Goal: Information Seeking & Learning: Learn about a topic

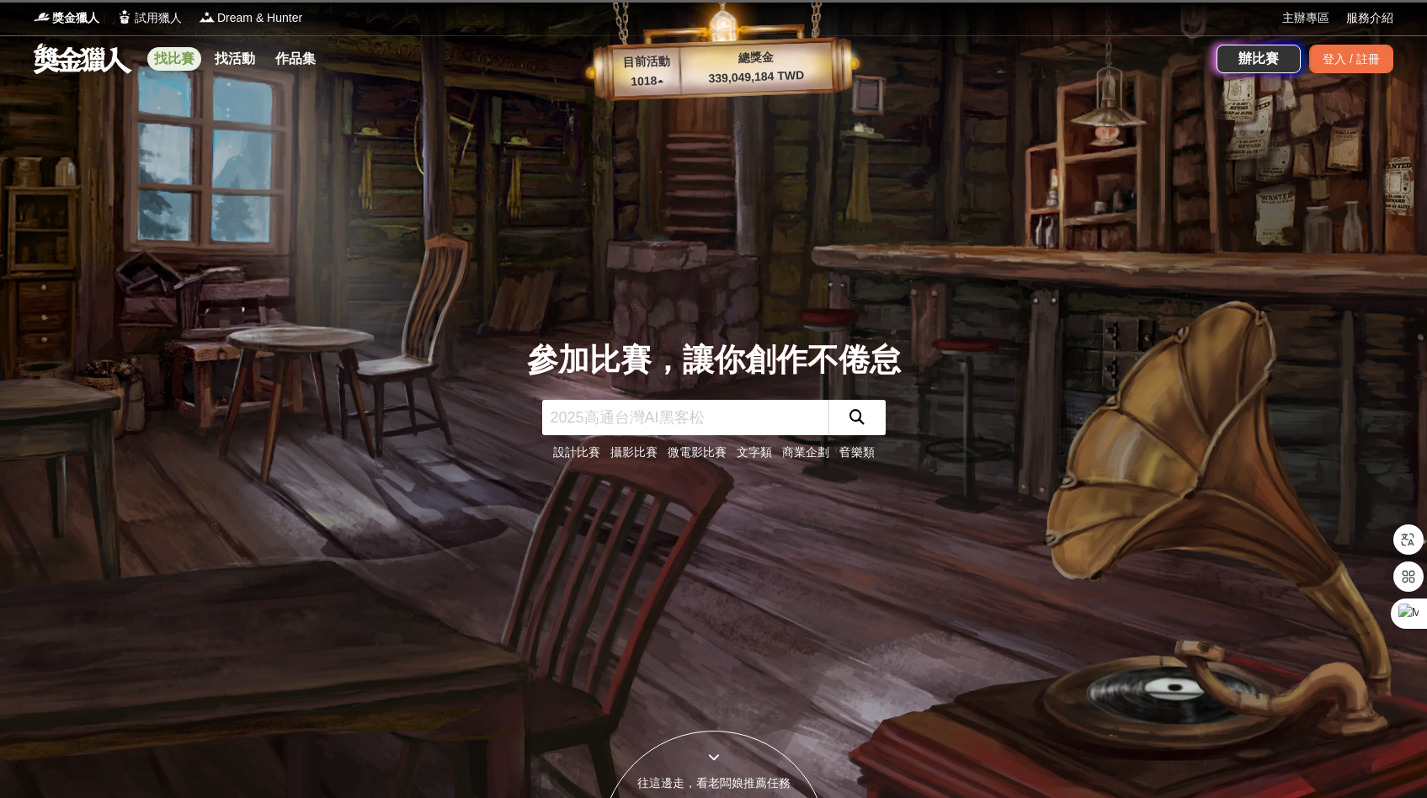
click at [169, 58] on link "找比賽" at bounding box center [174, 59] width 54 height 24
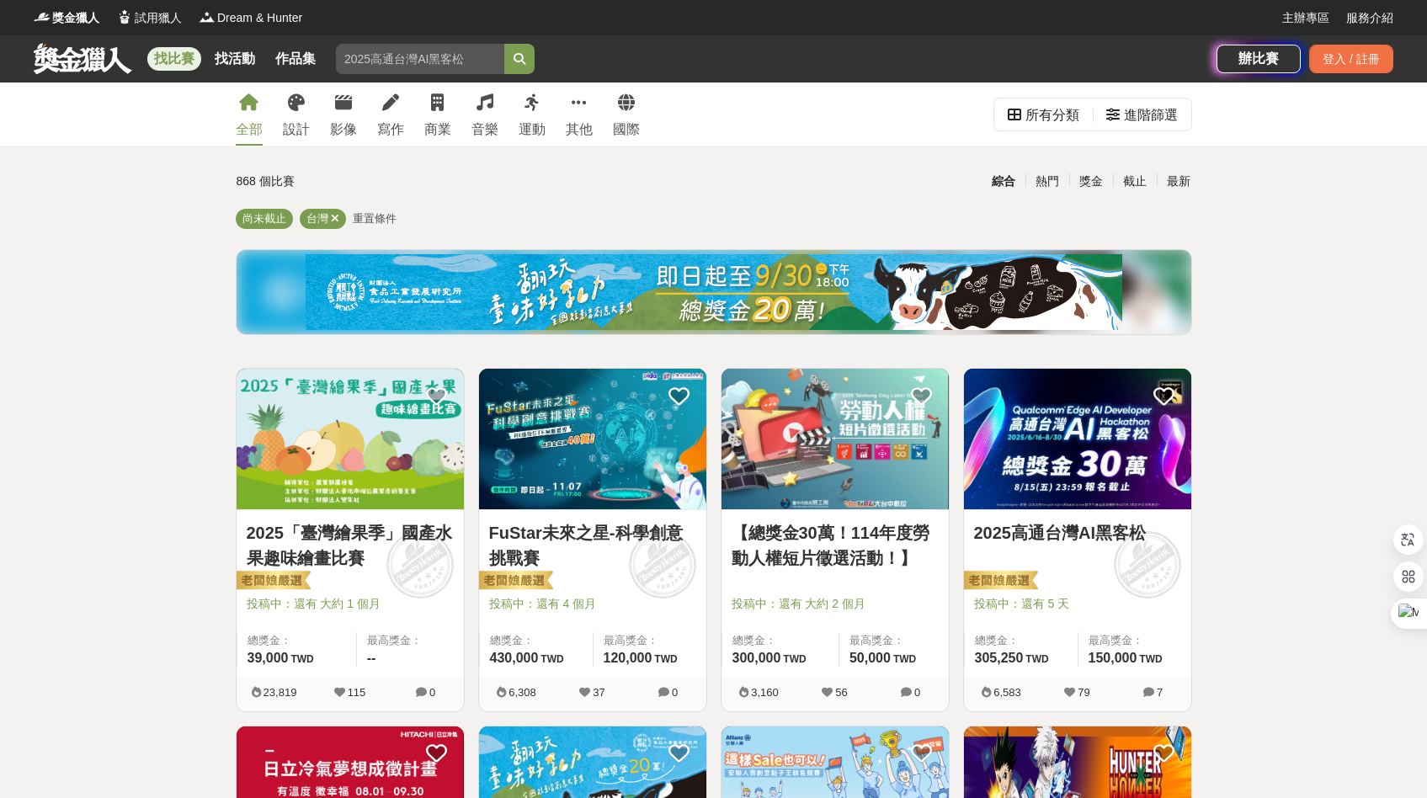
click at [599, 481] on img at bounding box center [592, 439] width 227 height 141
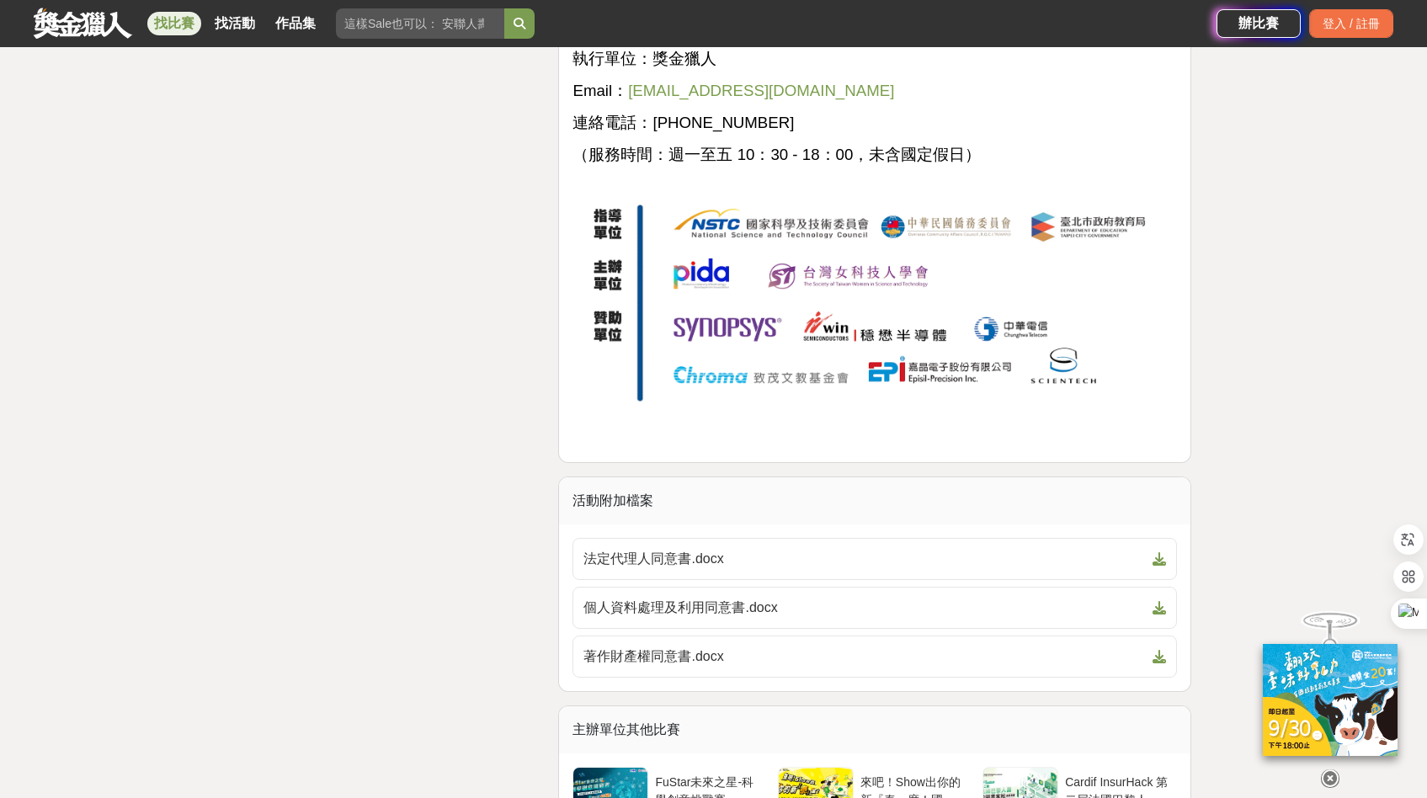
scroll to position [6677, 0]
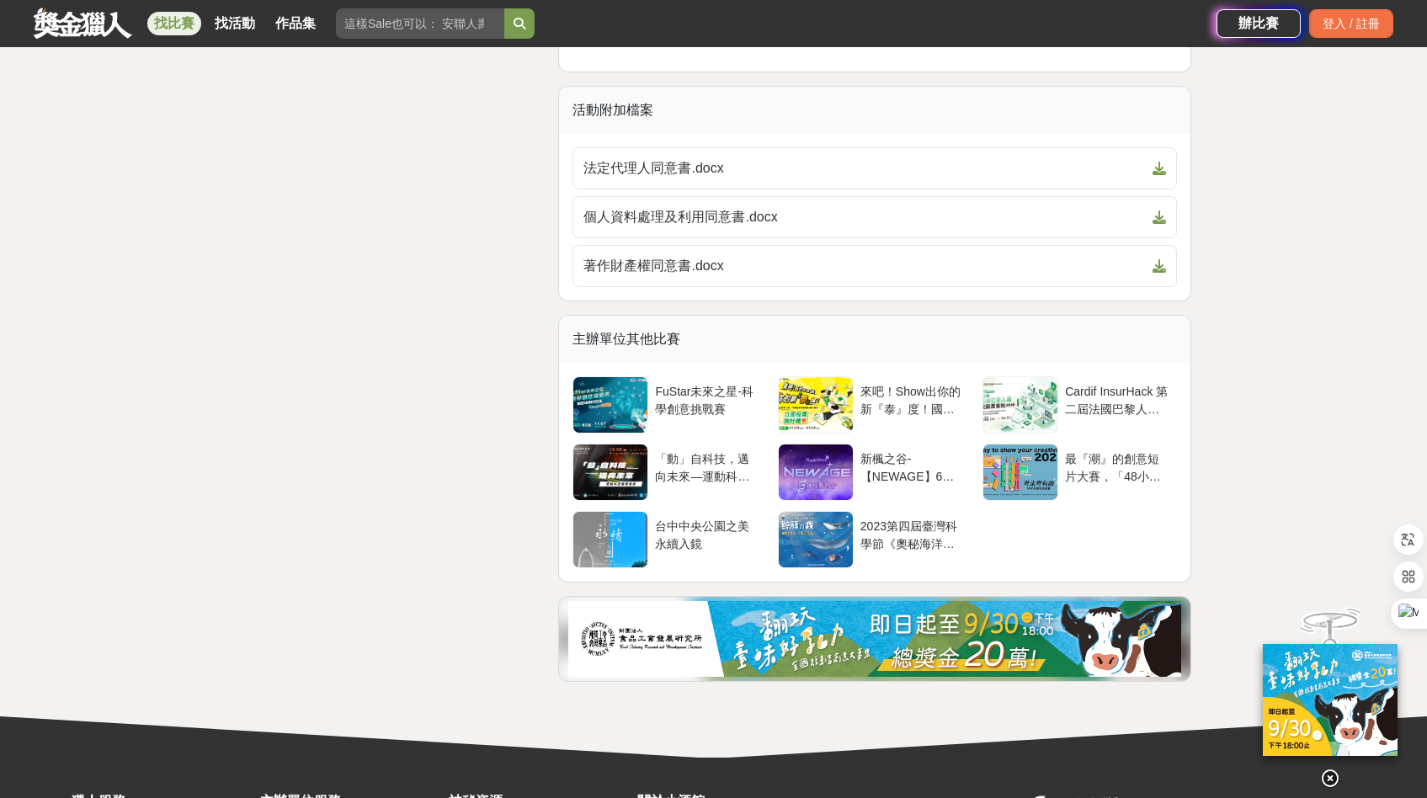
scroll to position [7246, 0]
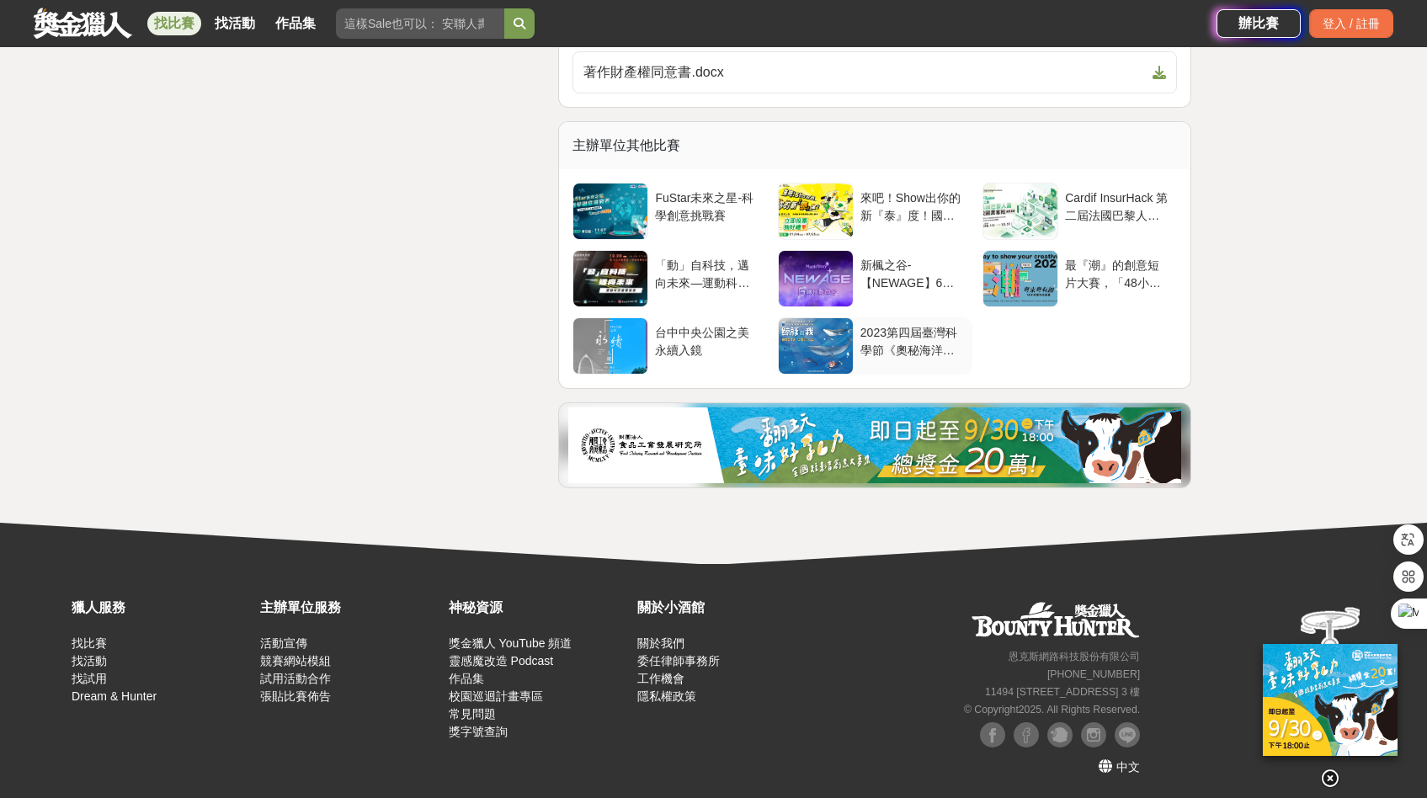
click at [832, 316] on div "FuStar未來之星-科學創意挑戰賽 來吧！Show出你的新『泰』度！國泰人壽全國創意行銷提案&圖文競賽 Cardif InsurHack 第二屆法國巴黎人壽…" at bounding box center [874, 278] width 641 height 219
click at [432, 35] on input "search" at bounding box center [420, 23] width 168 height 30
type input "c"
type input "黑客松"
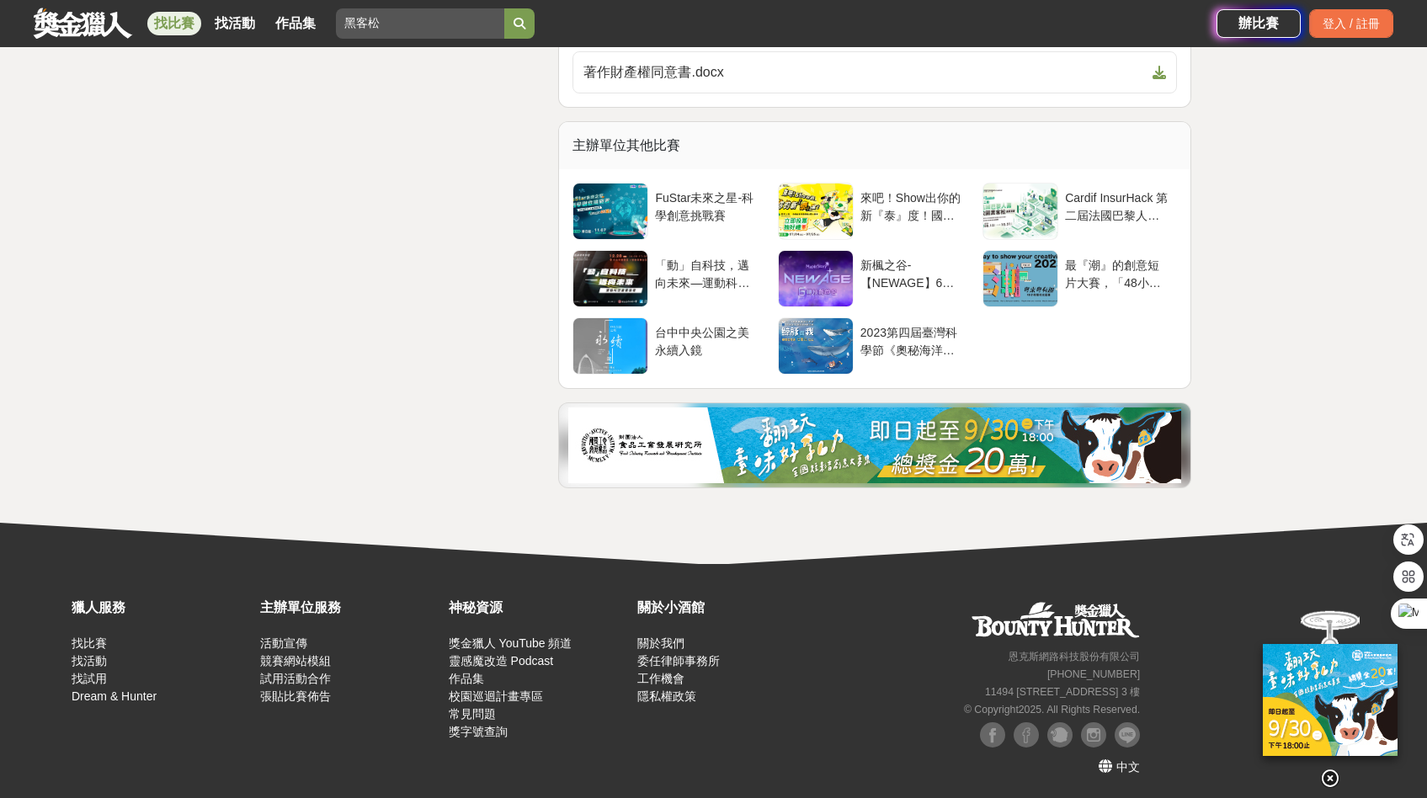
click at [504, 8] on button "submit" at bounding box center [519, 23] width 30 height 30
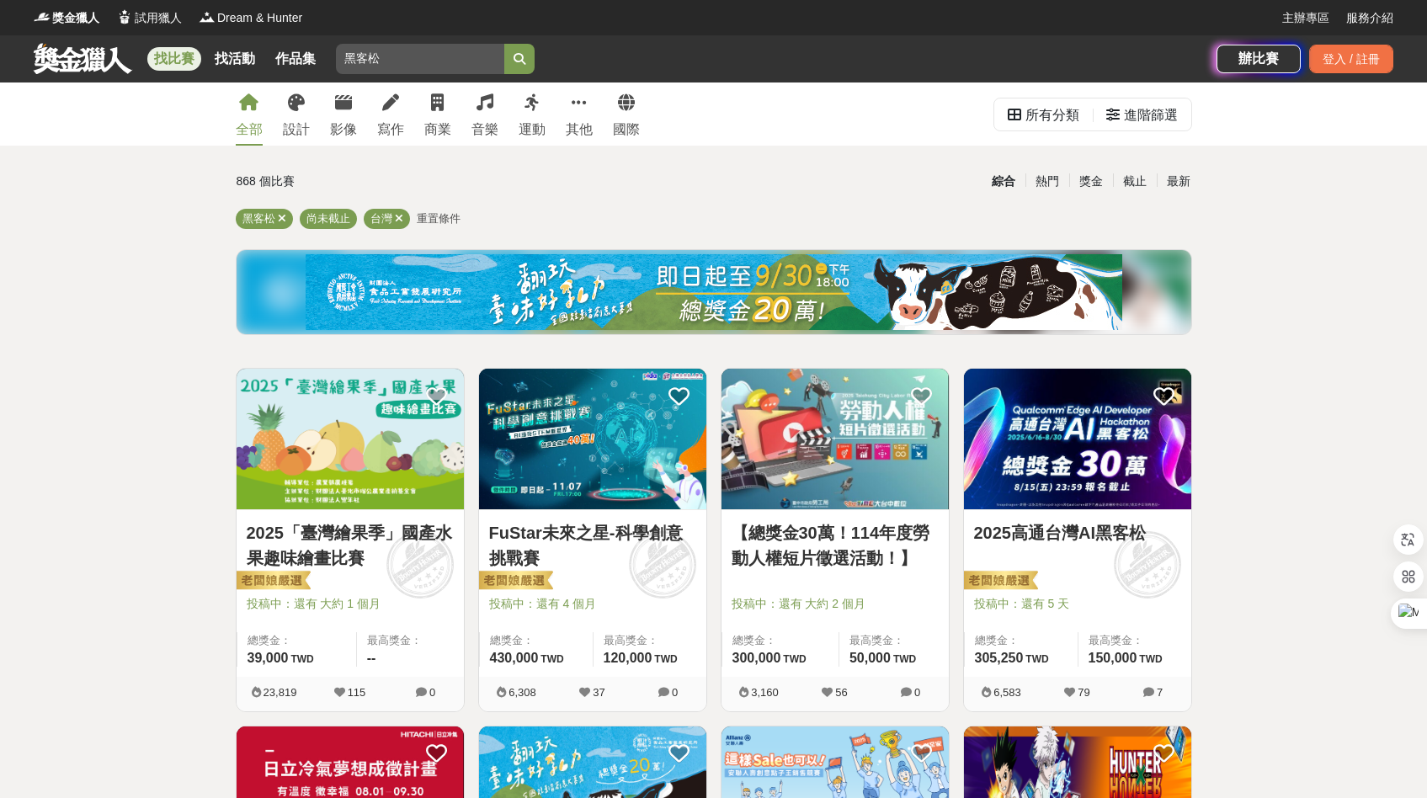
click at [514, 59] on icon "submit" at bounding box center [520, 59] width 12 height 12
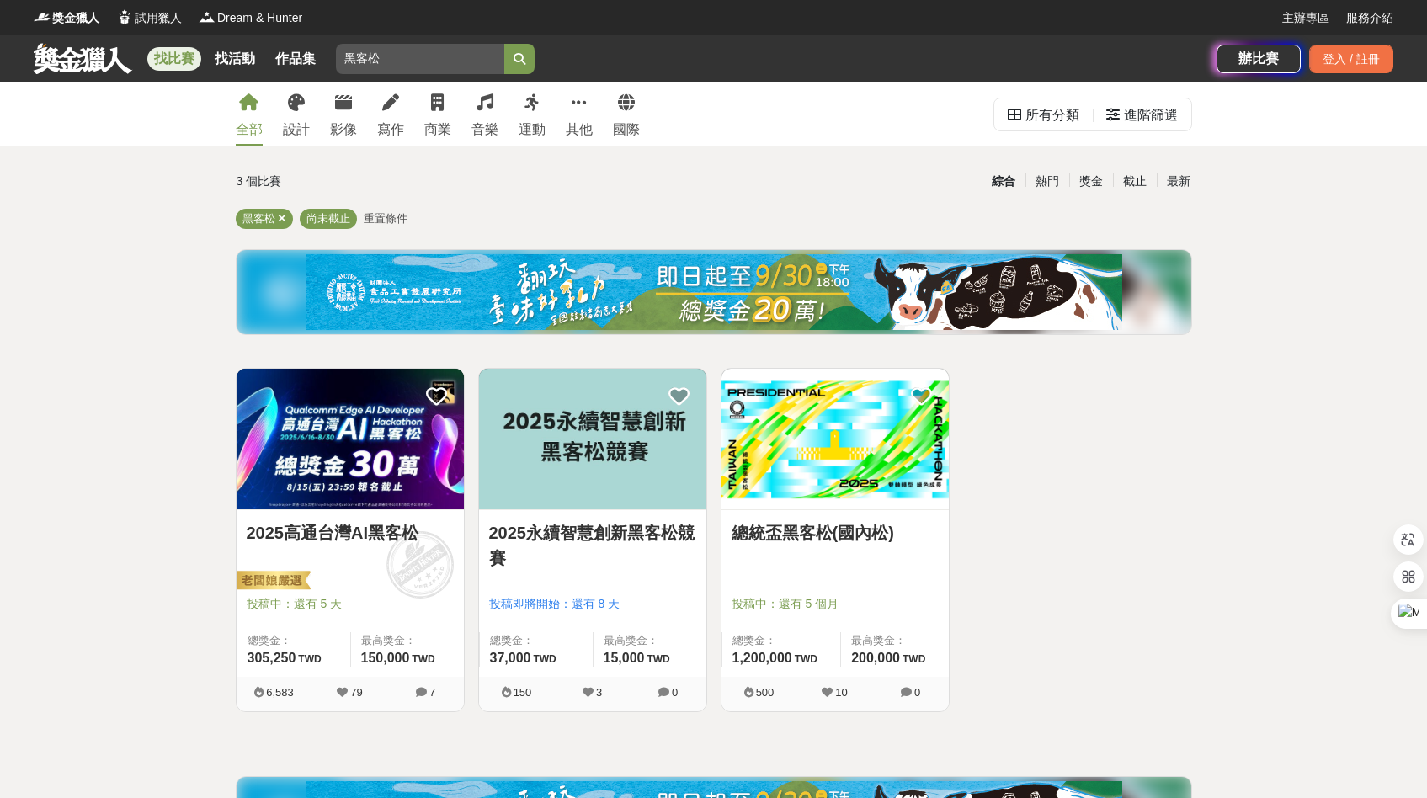
click at [798, 457] on img at bounding box center [834, 439] width 227 height 141
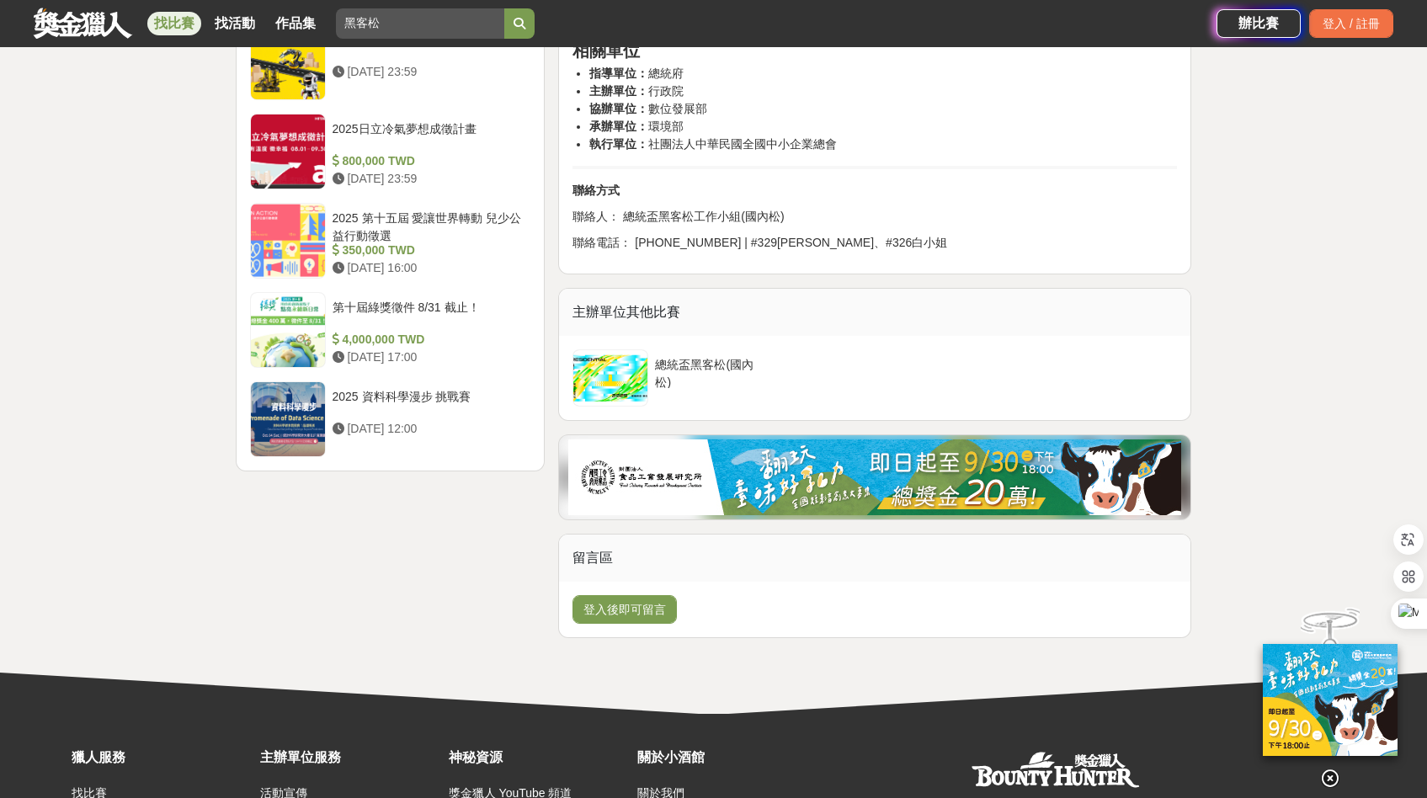
scroll to position [1997, 0]
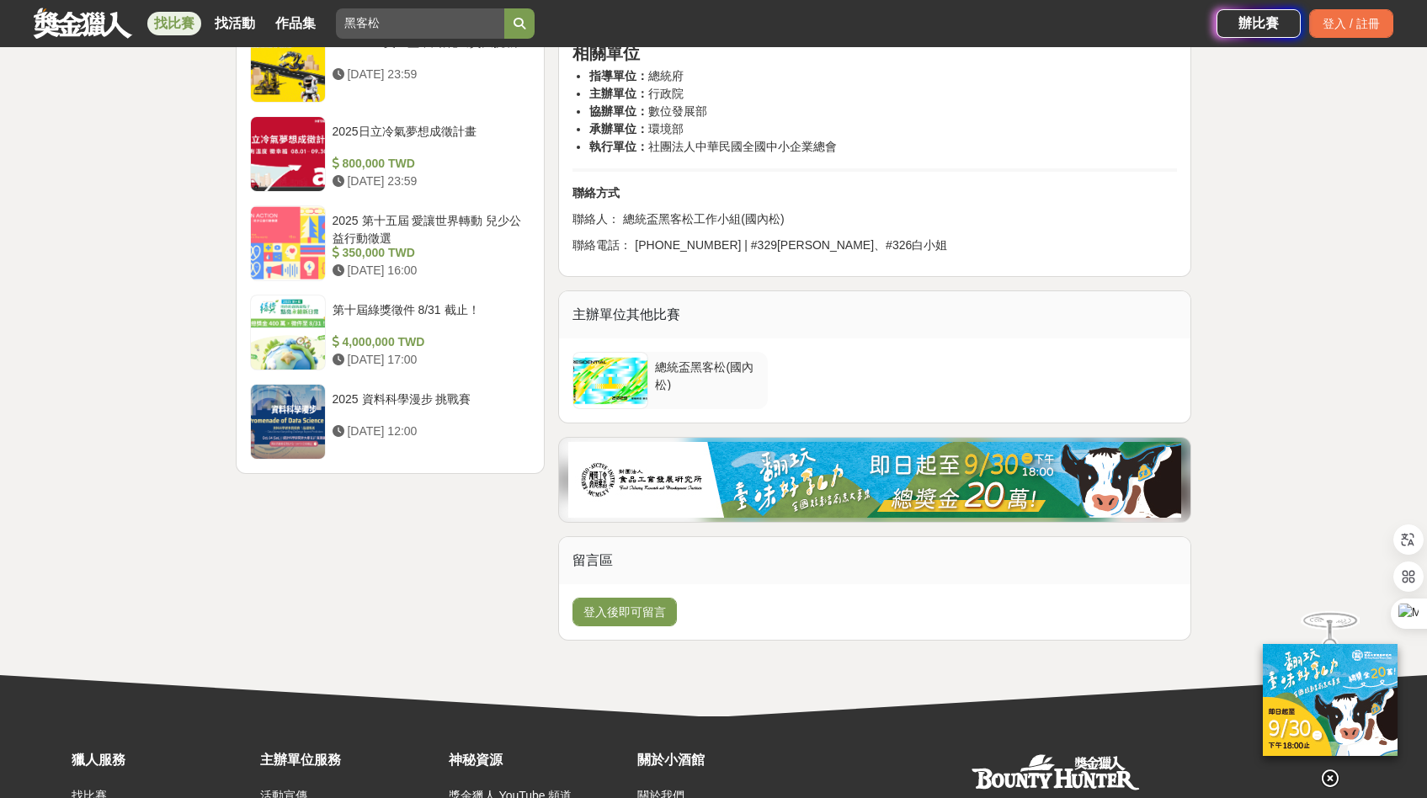
click at [690, 370] on div "總統盃黑客松(國內松)" at bounding box center [707, 375] width 105 height 32
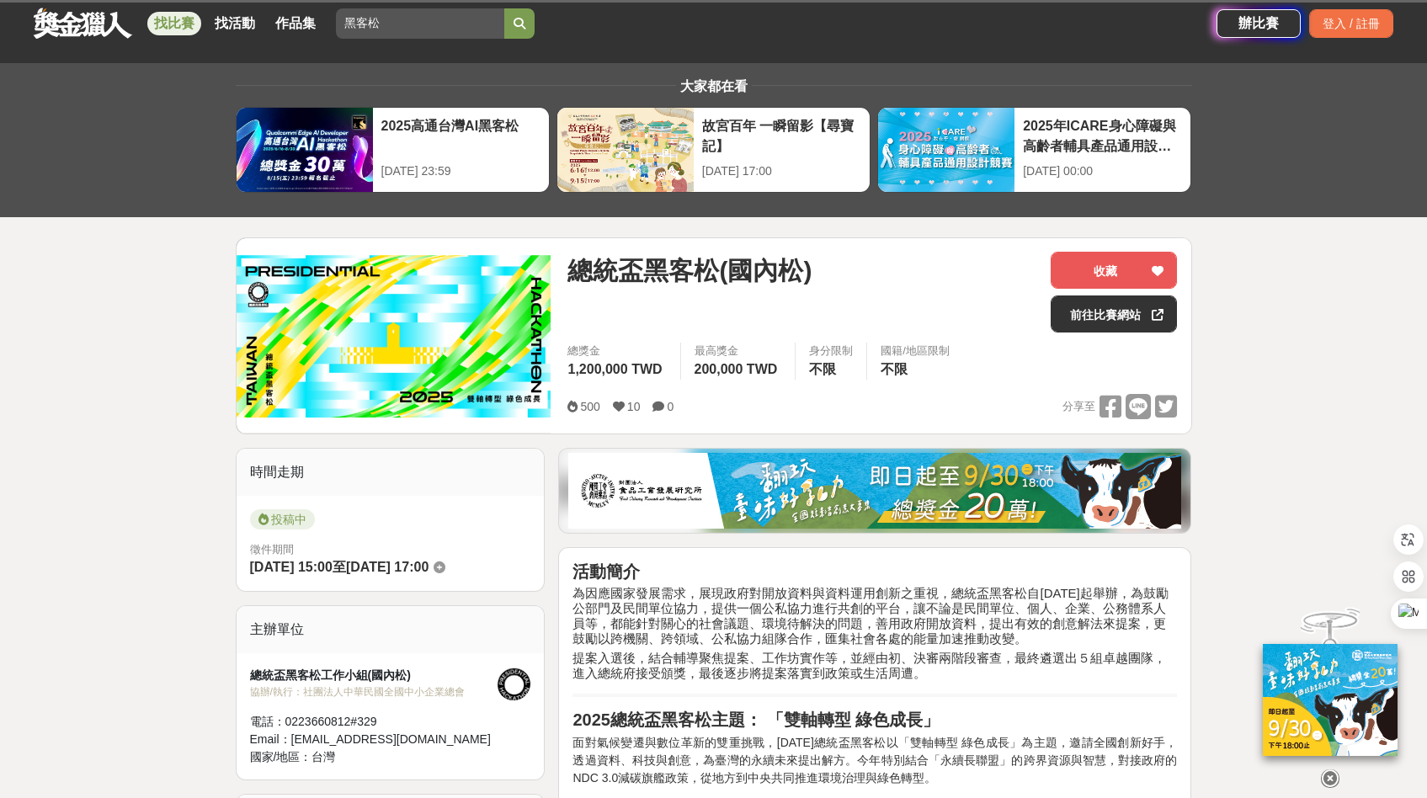
scroll to position [0, 0]
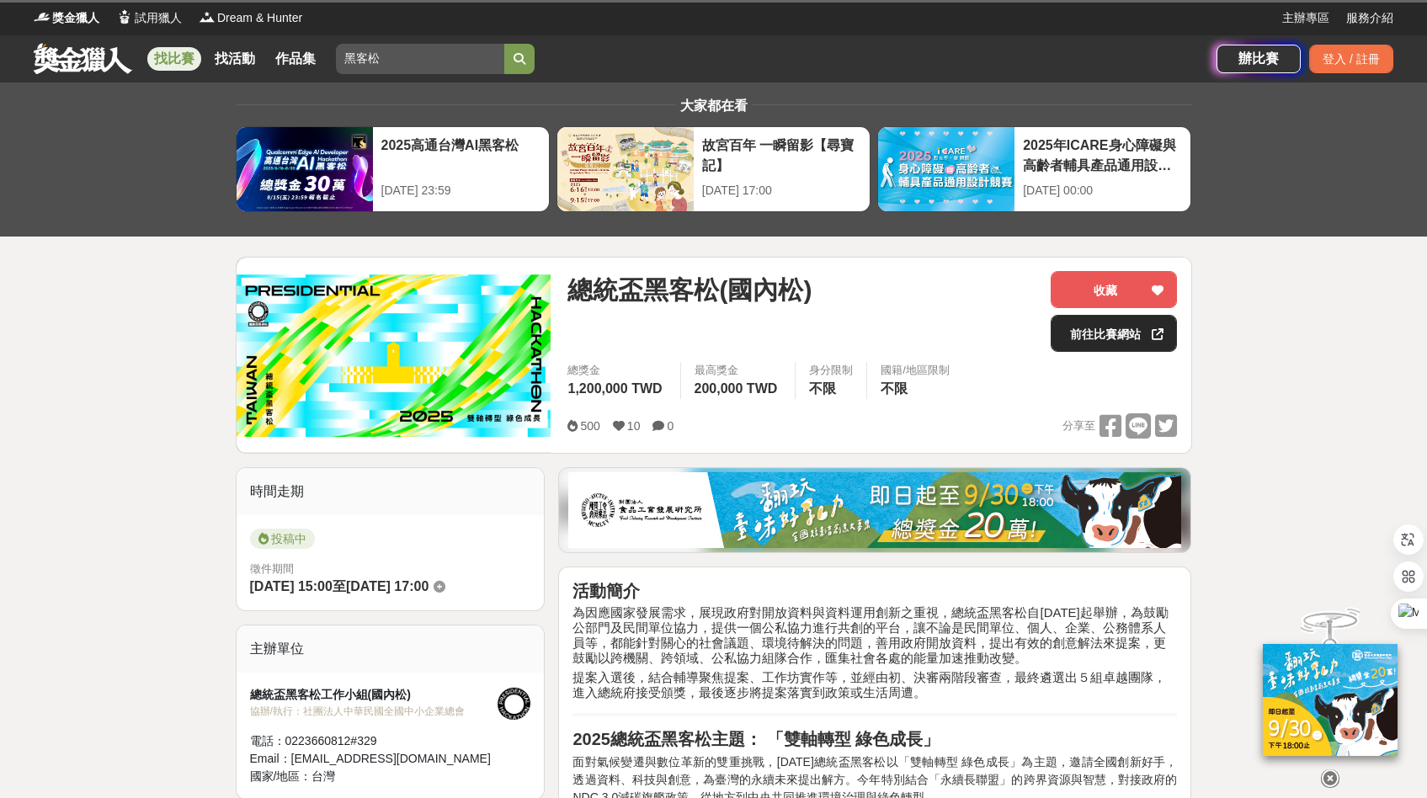
click at [1100, 327] on link "前往比賽網站" at bounding box center [1114, 333] width 126 height 37
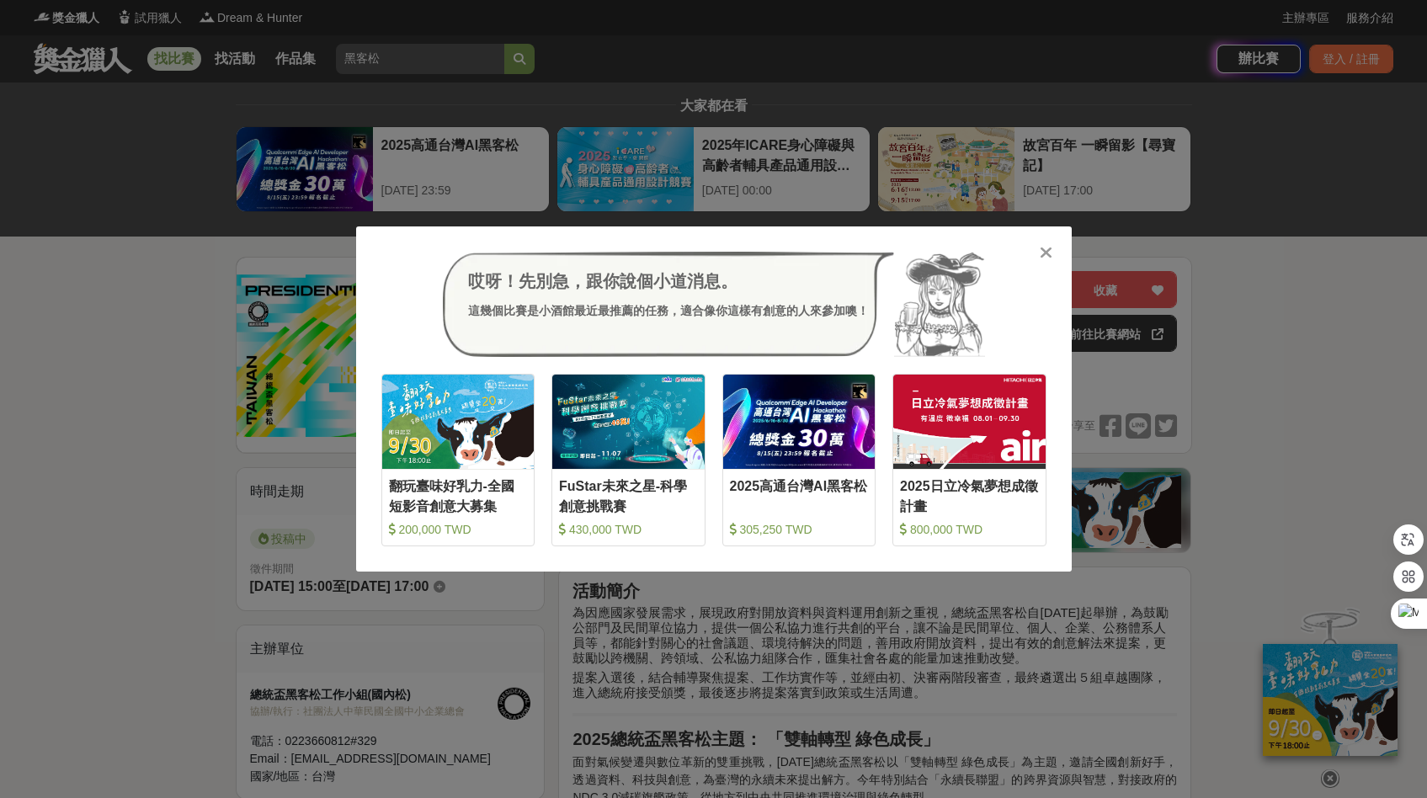
click at [1045, 254] on icon at bounding box center [1046, 252] width 13 height 17
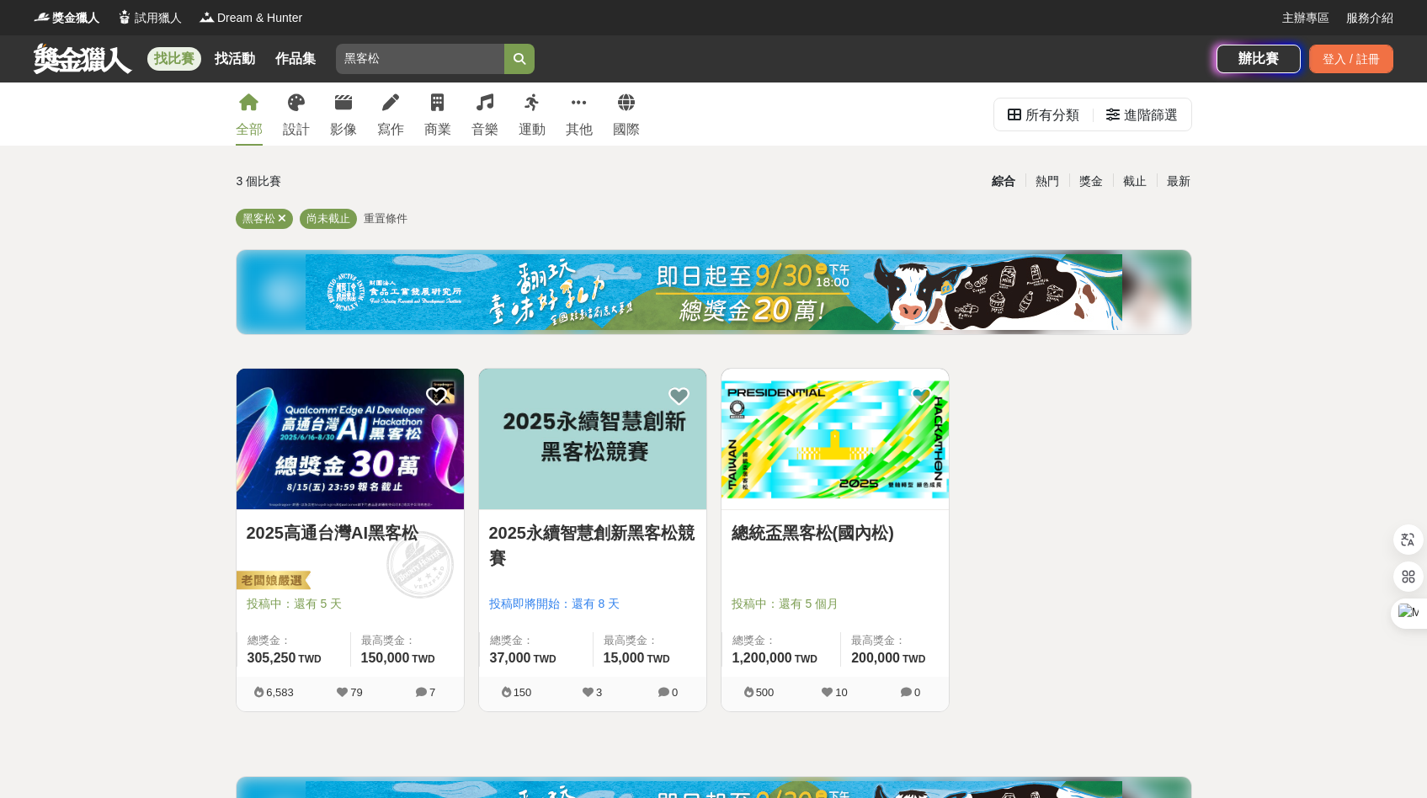
click at [559, 448] on img at bounding box center [592, 439] width 227 height 141
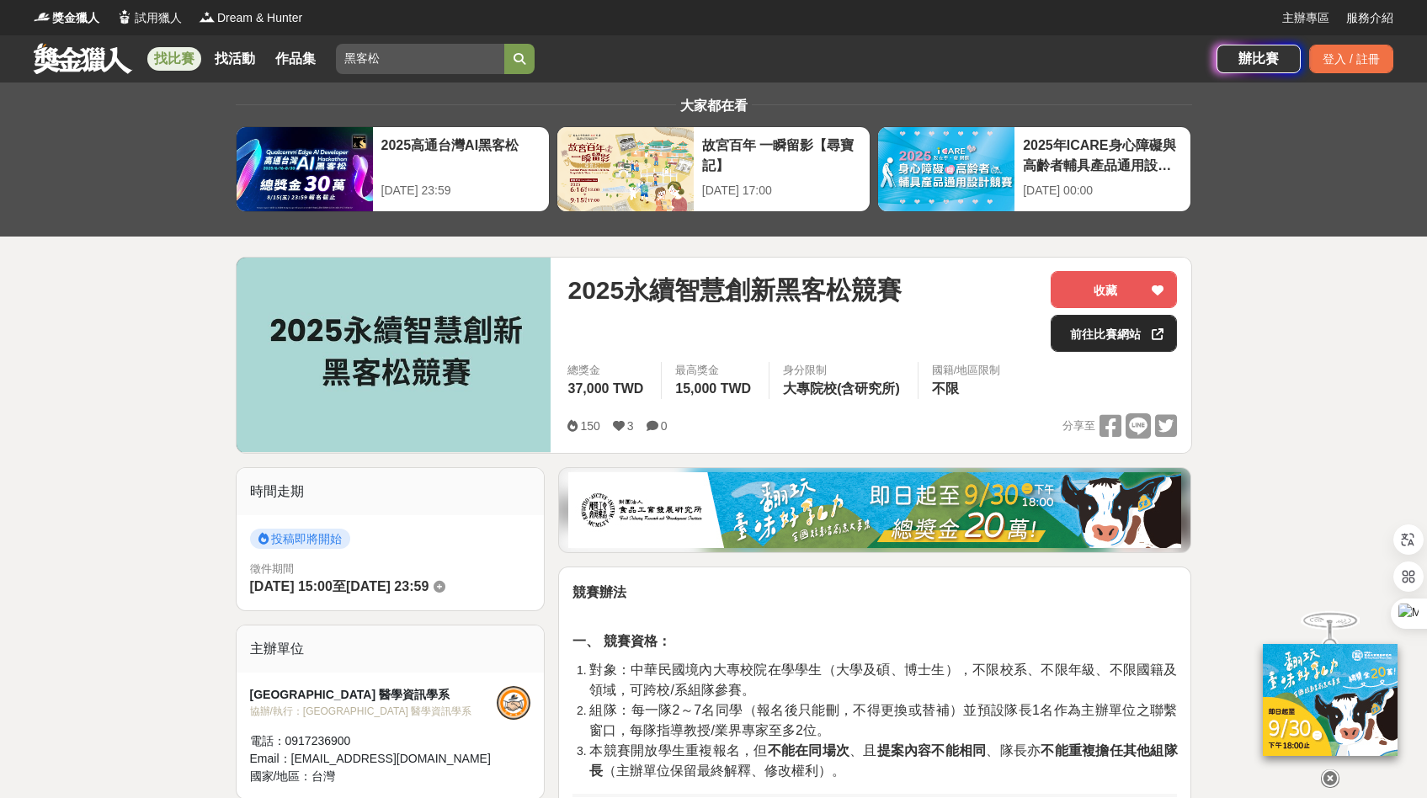
click at [1110, 327] on link "前往比賽網站" at bounding box center [1114, 333] width 126 height 37
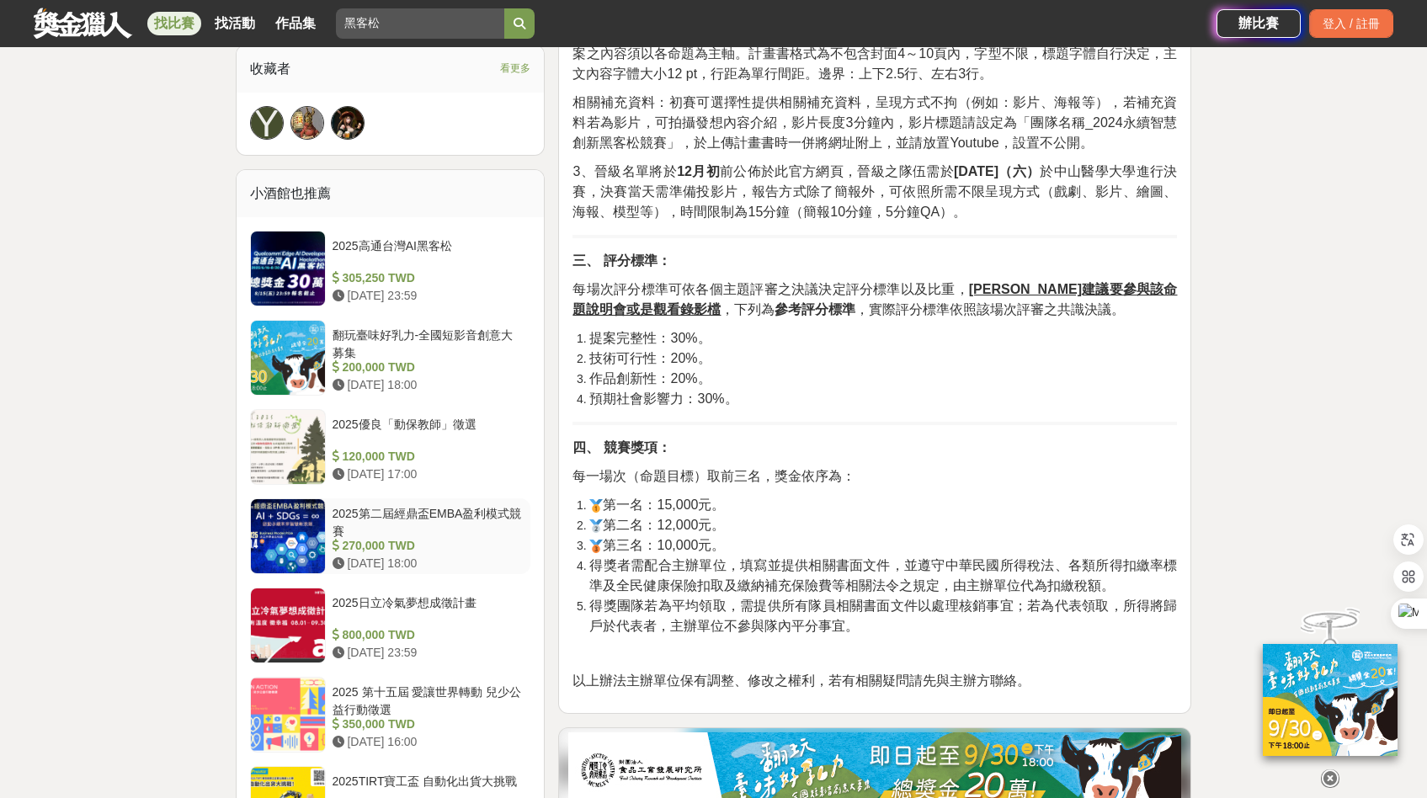
scroll to position [1101, 0]
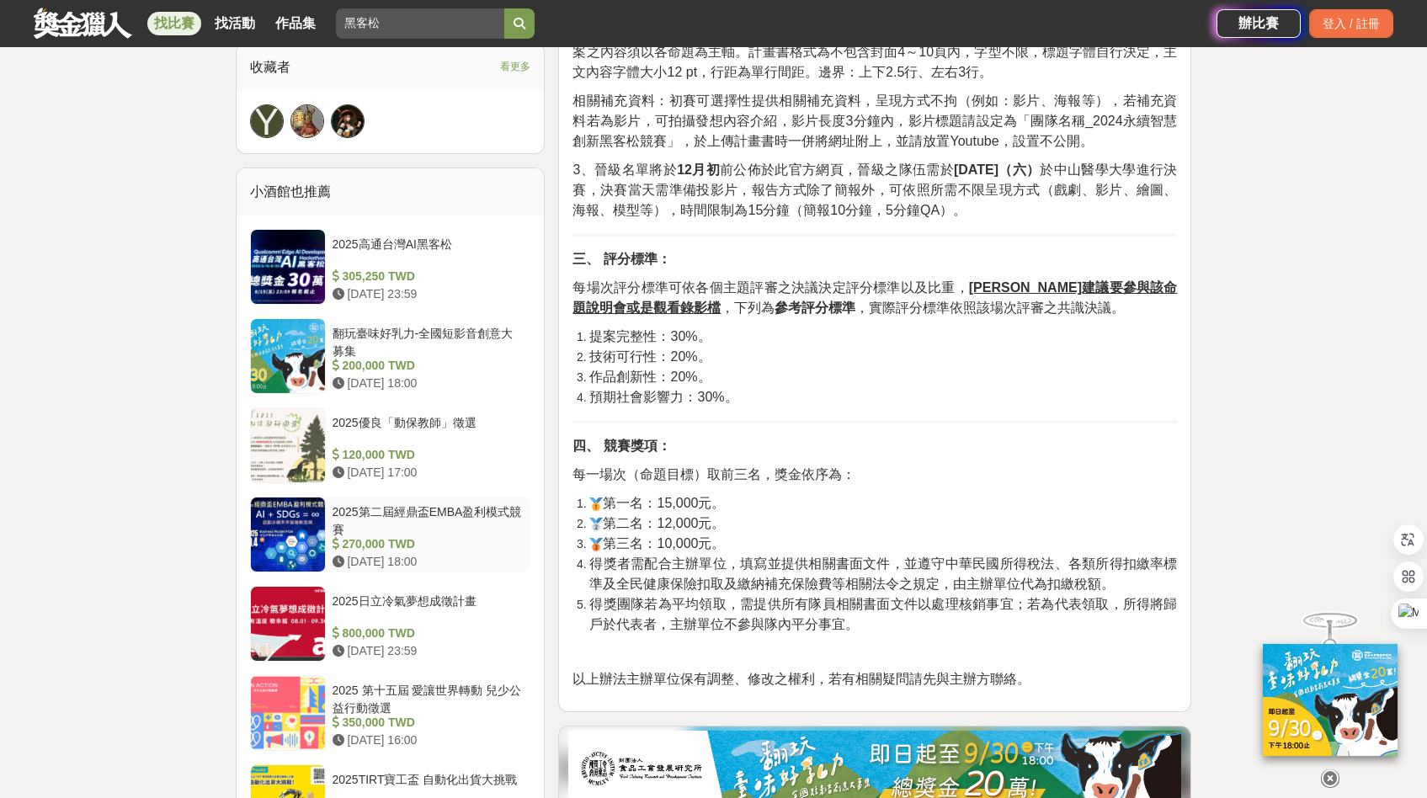
click at [365, 535] on div "270,000 TWD" at bounding box center [429, 544] width 192 height 18
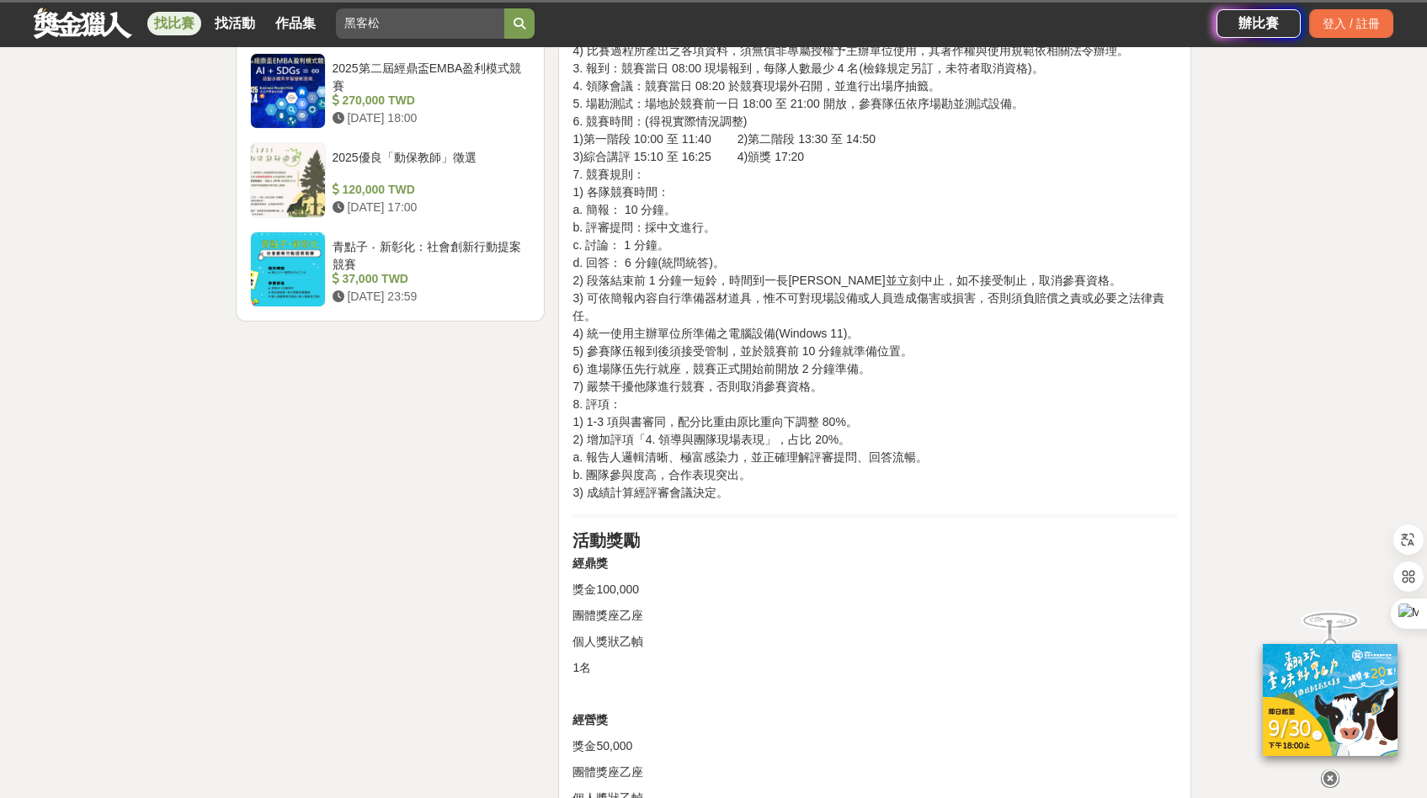
scroll to position [1822, 0]
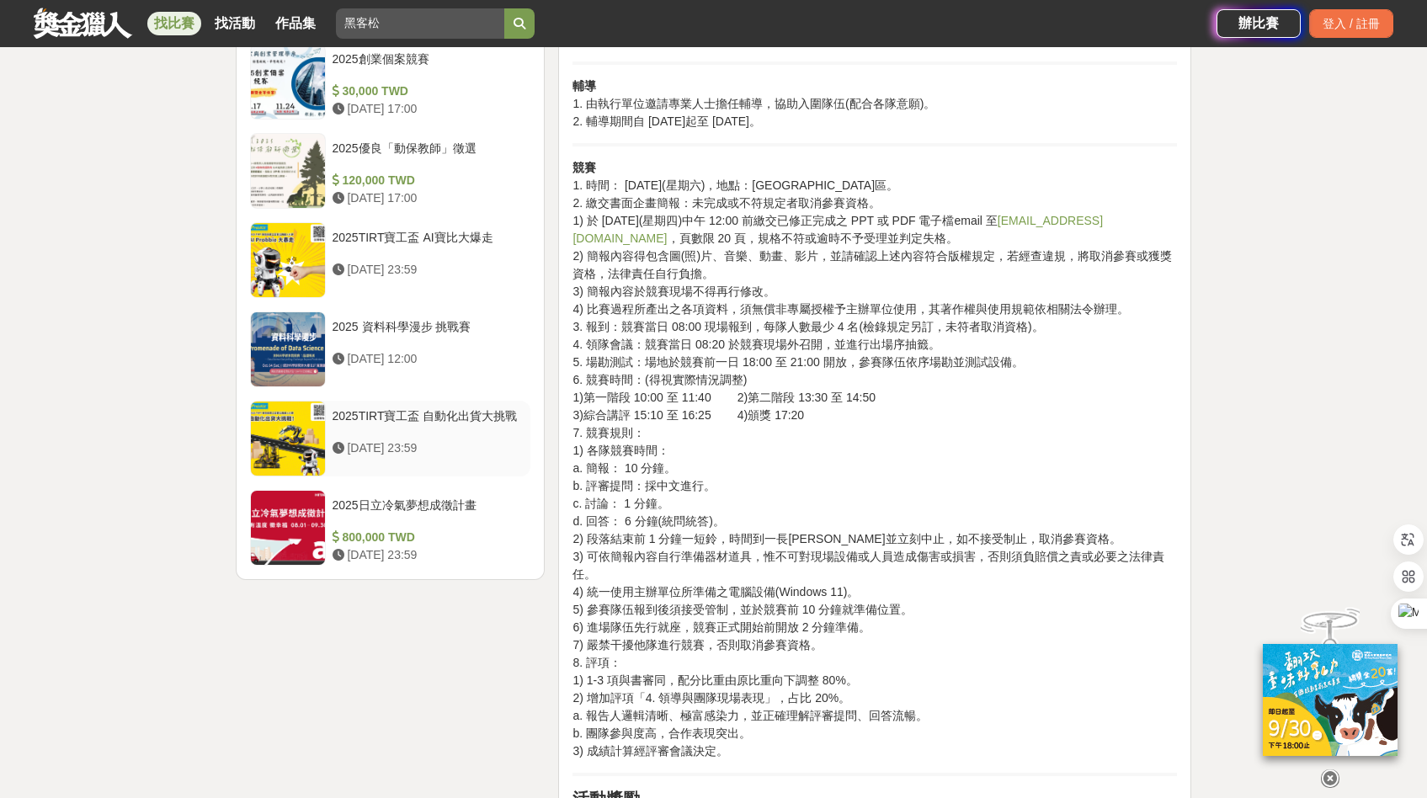
click at [281, 451] on div at bounding box center [288, 439] width 74 height 74
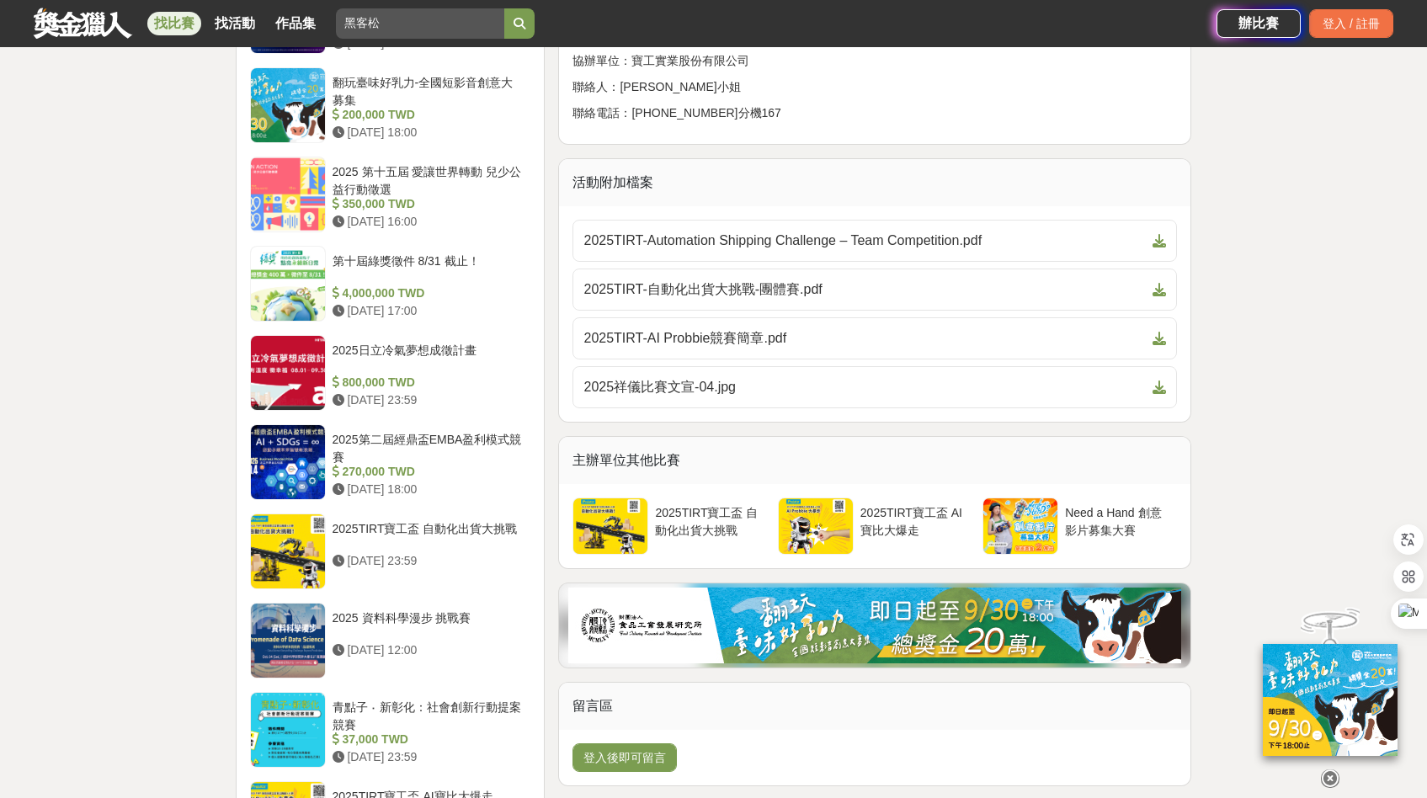
scroll to position [1712, 0]
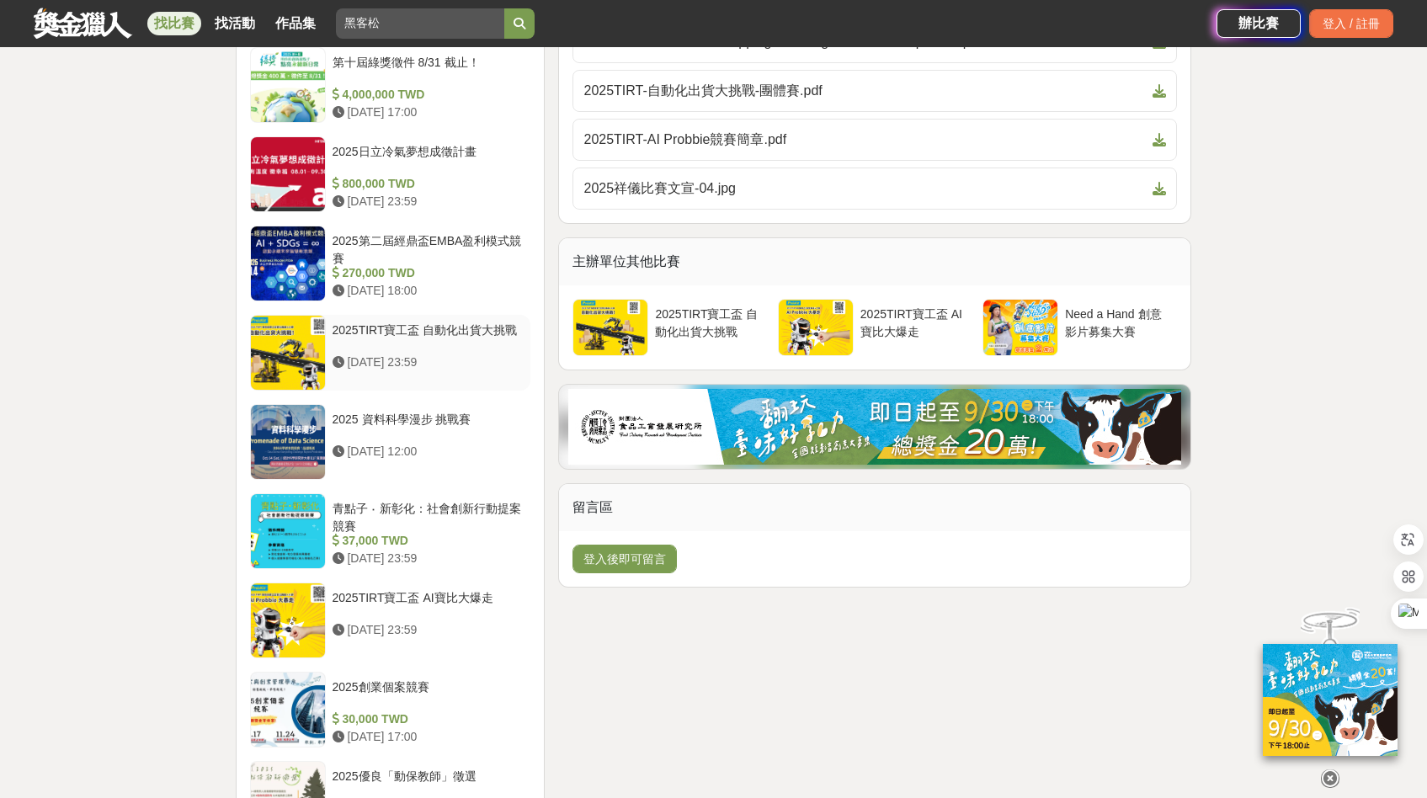
click at [265, 349] on div at bounding box center [288, 353] width 74 height 74
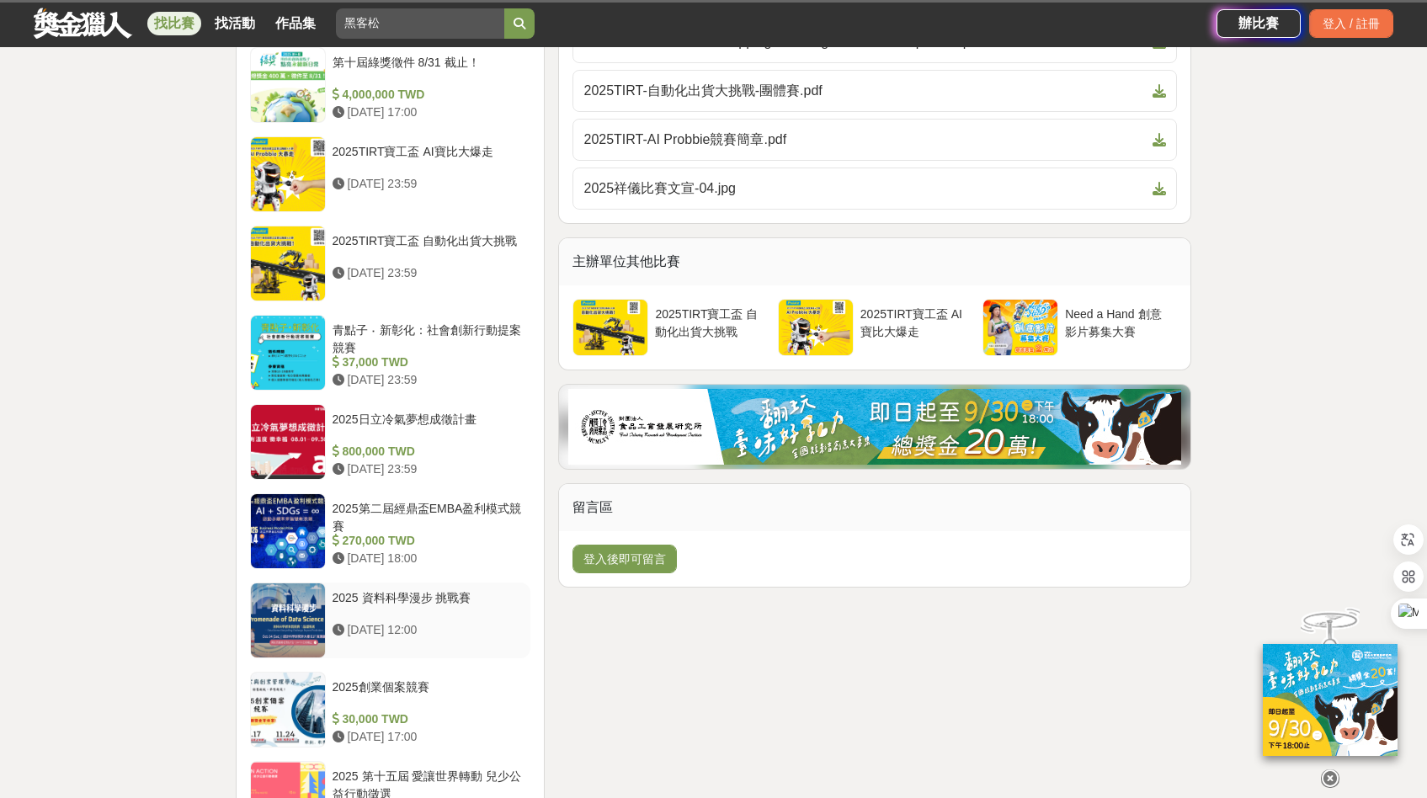
click at [295, 641] on div at bounding box center [288, 620] width 74 height 74
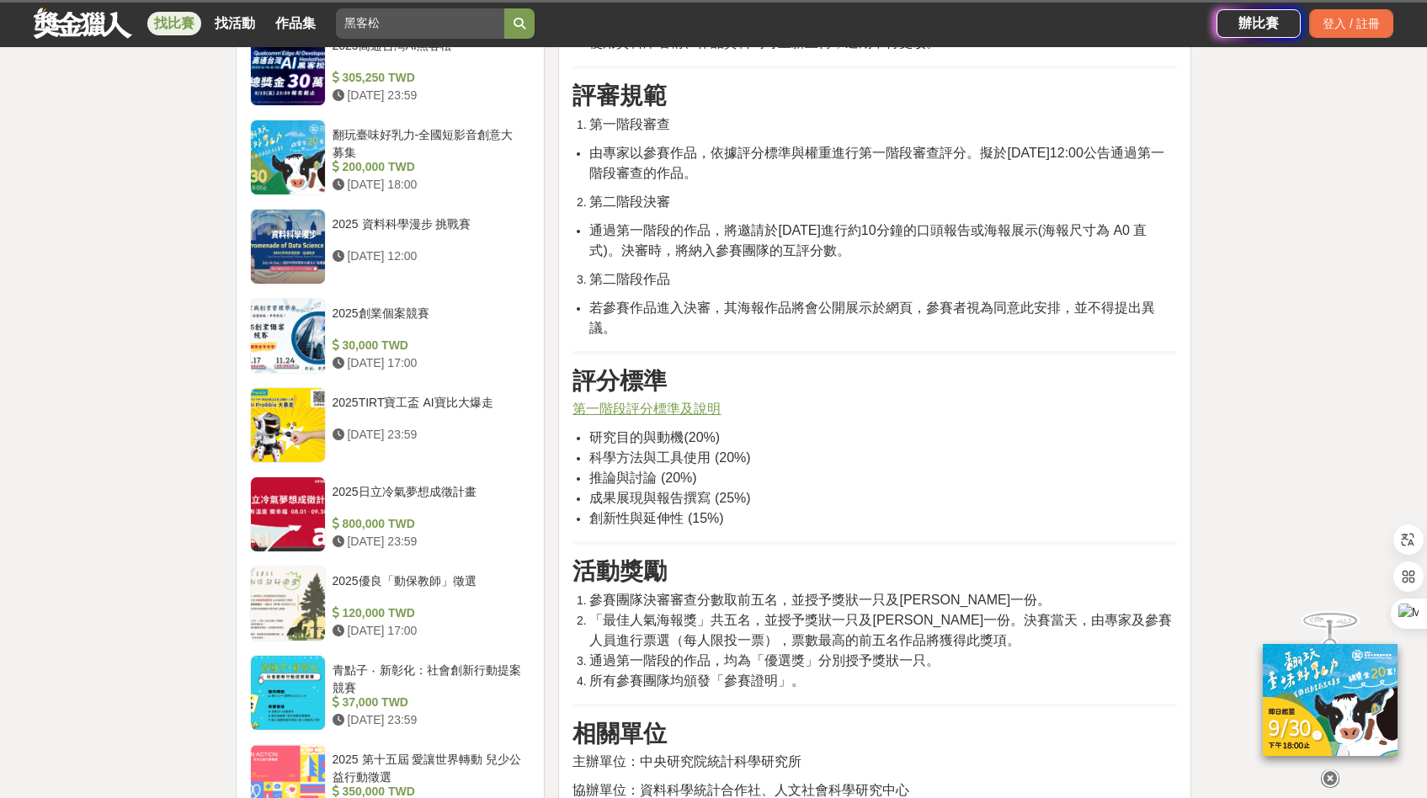
scroll to position [2022, 0]
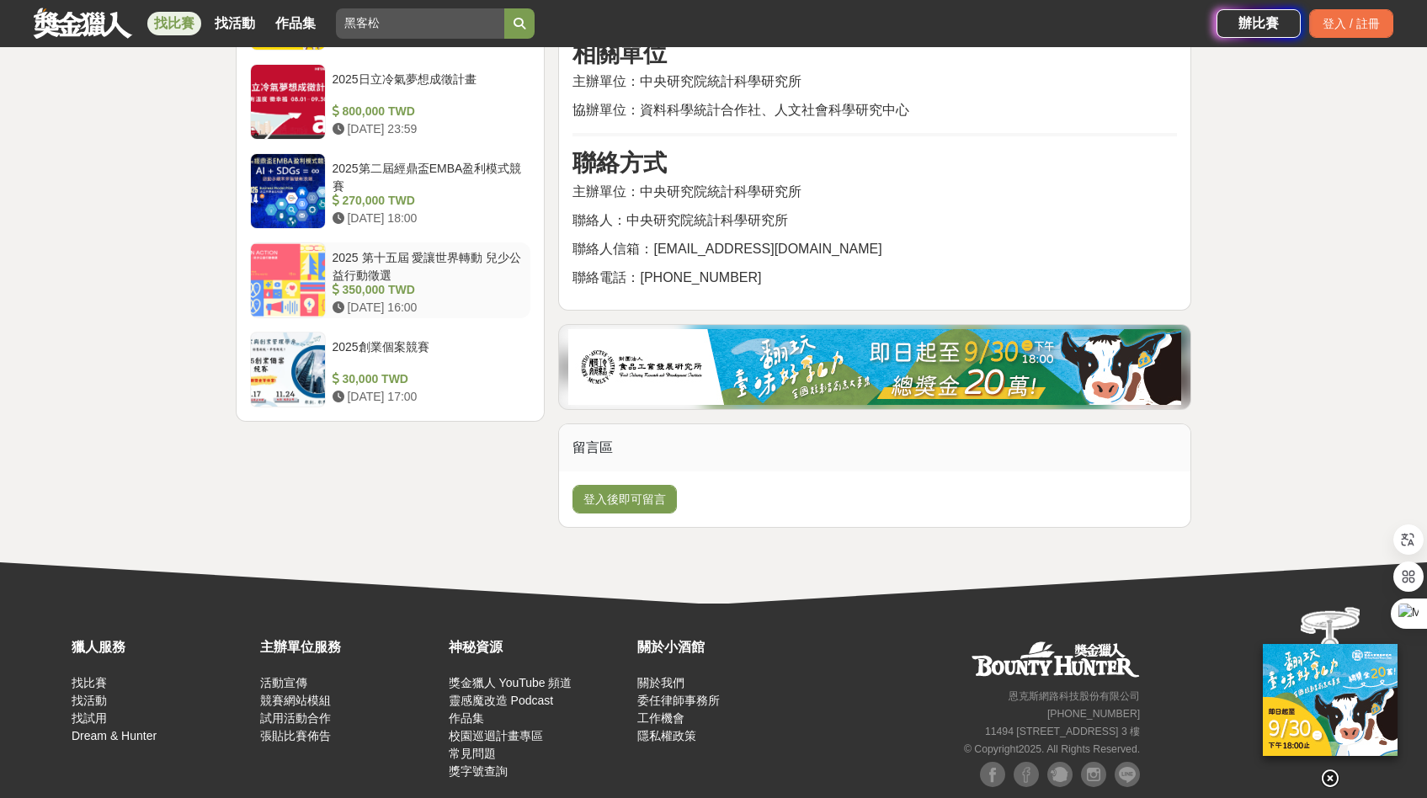
click at [300, 282] on div at bounding box center [288, 280] width 74 height 74
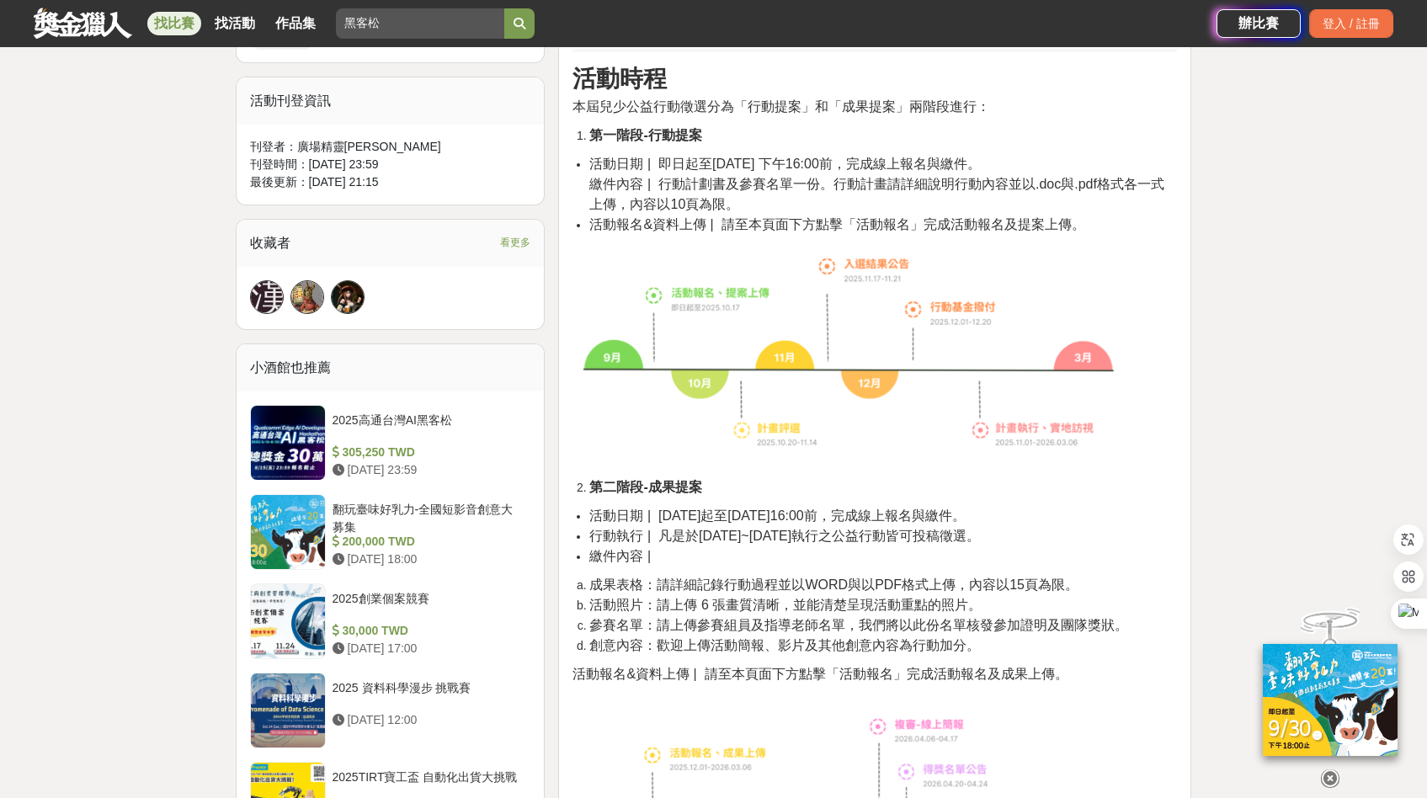
scroll to position [1120, 0]
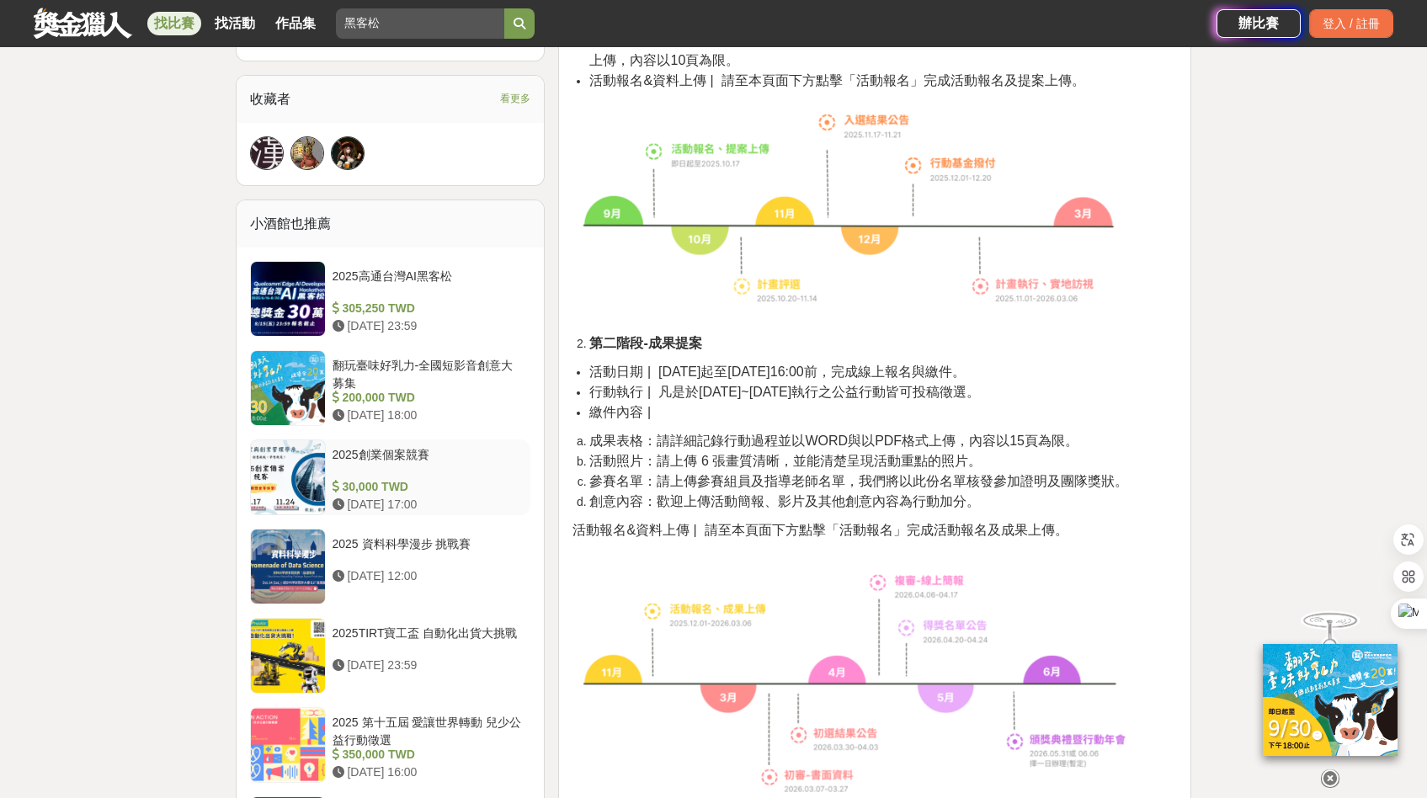
click at [290, 487] on div at bounding box center [288, 477] width 74 height 74
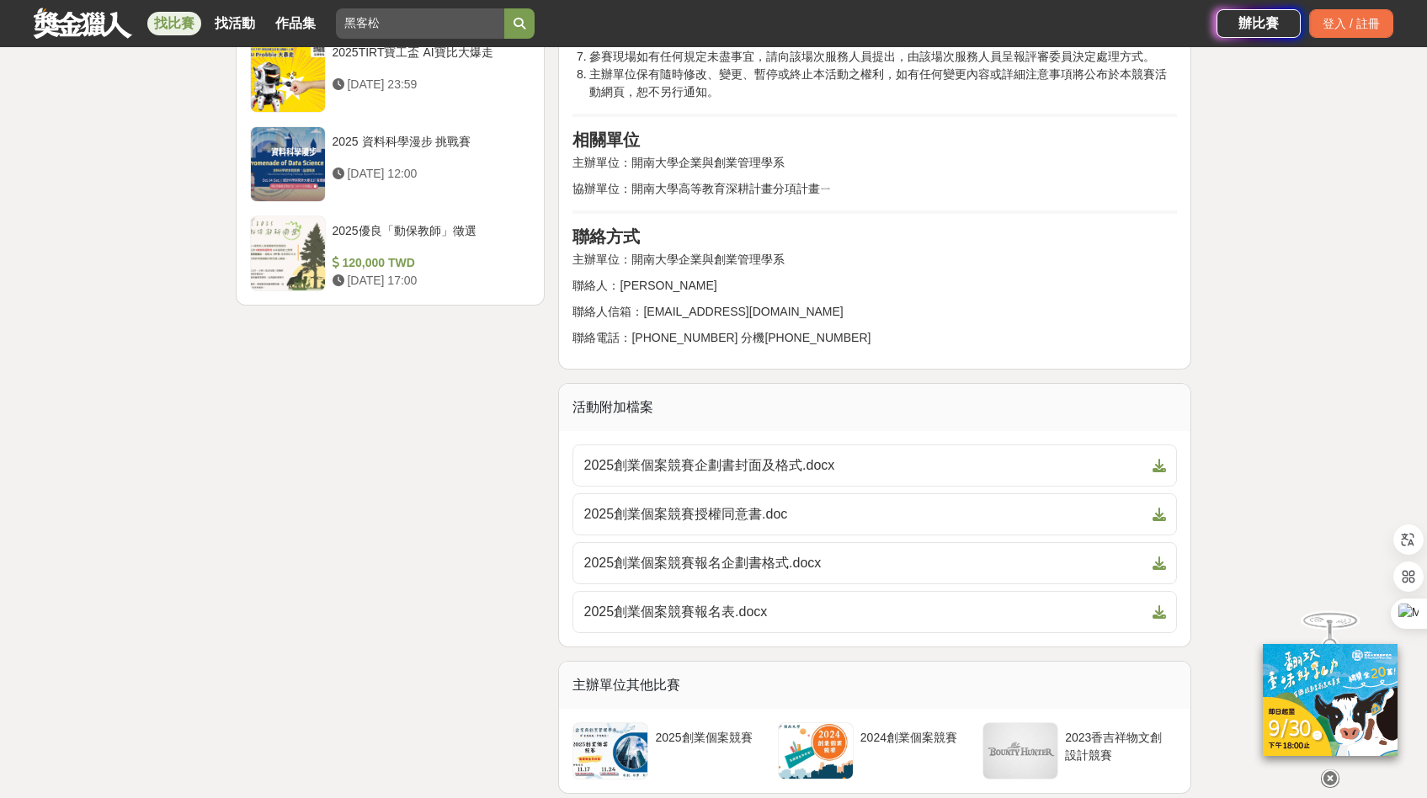
scroll to position [2246, 0]
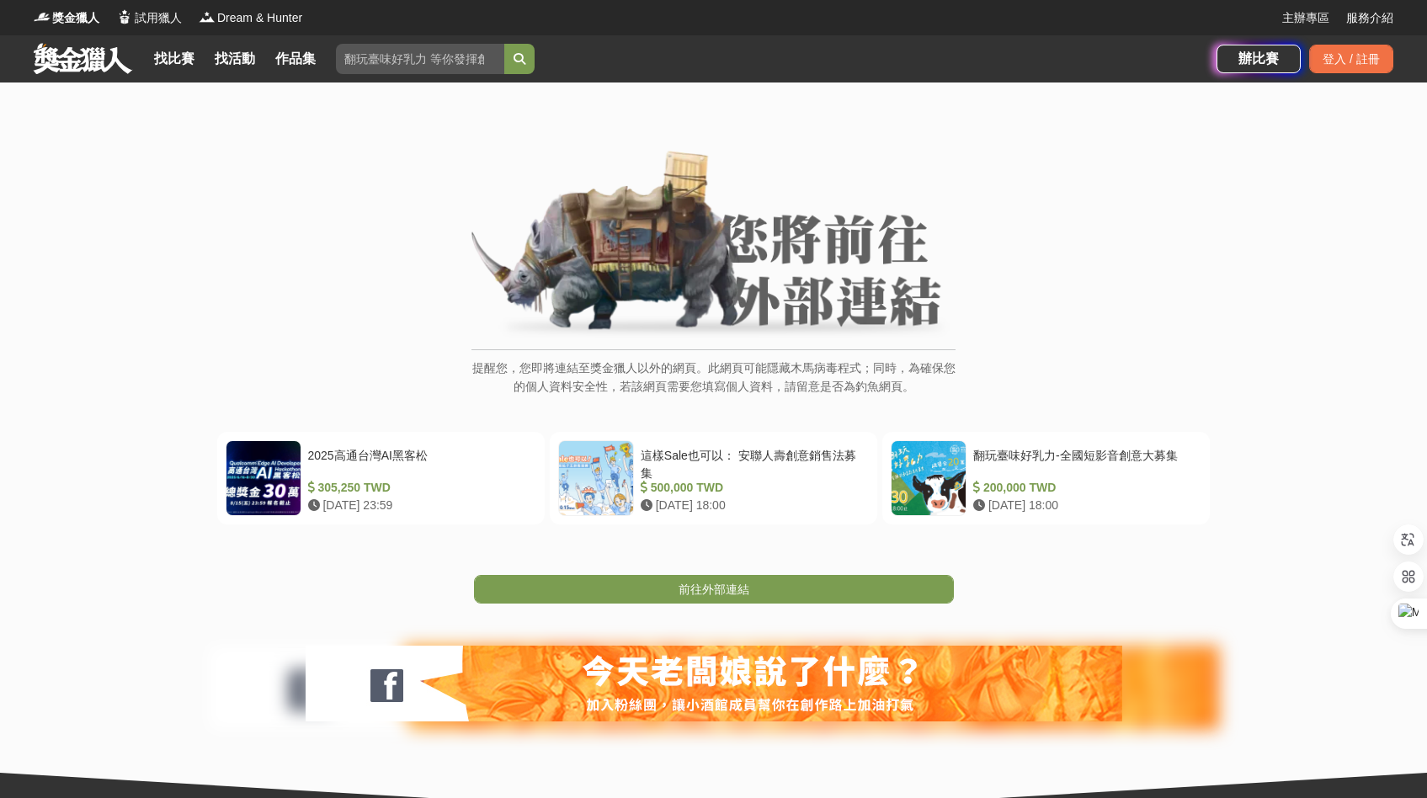
click at [1338, 188] on div "提醒您，您即將連結至獎金獵人以外的網頁。此網頁可能隱藏木馬病毒程式；同時，為確保您的個人資料安全性，若該網頁需要您填寫個人資料，請留意是否為釣魚網頁。" at bounding box center [714, 282] width 1360 height 263
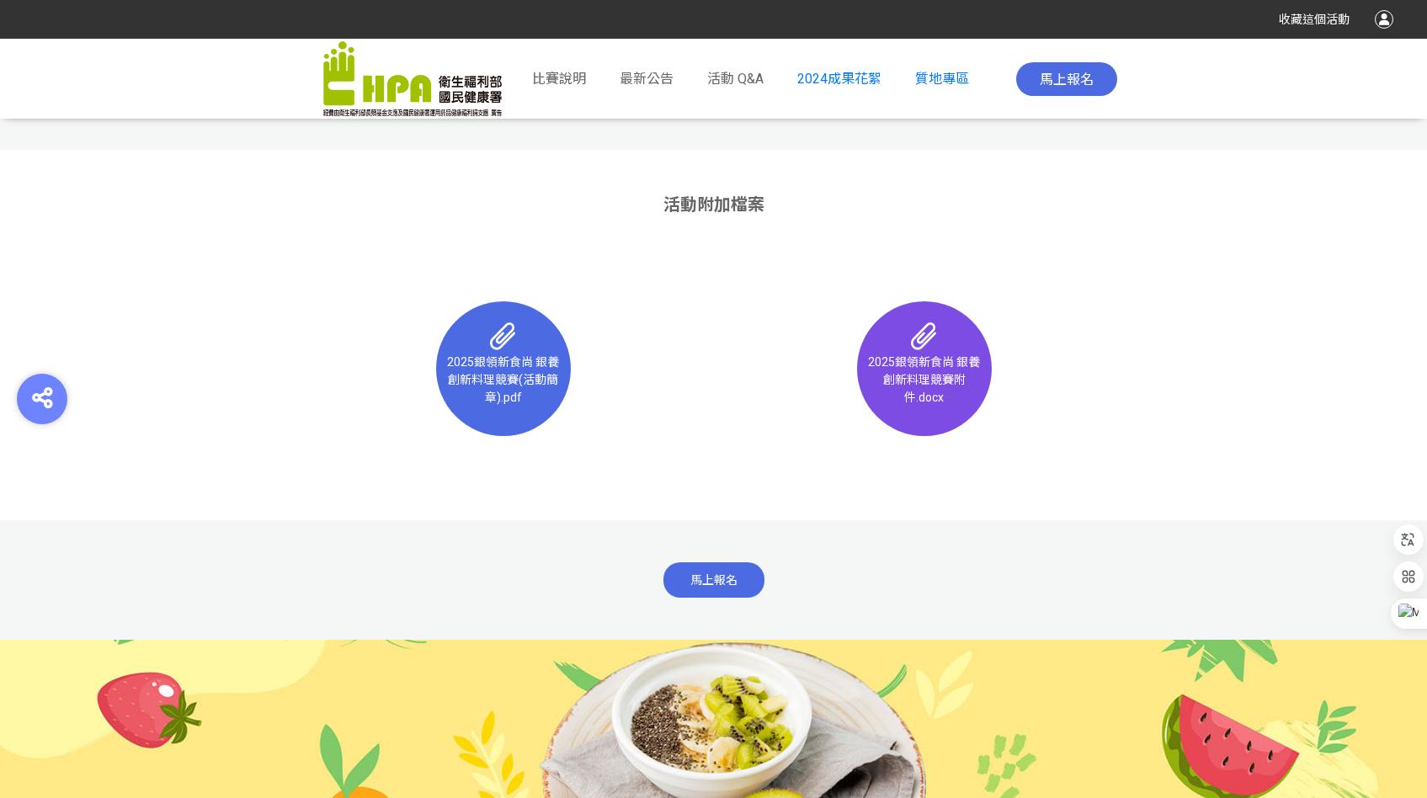
scroll to position [10737, 0]
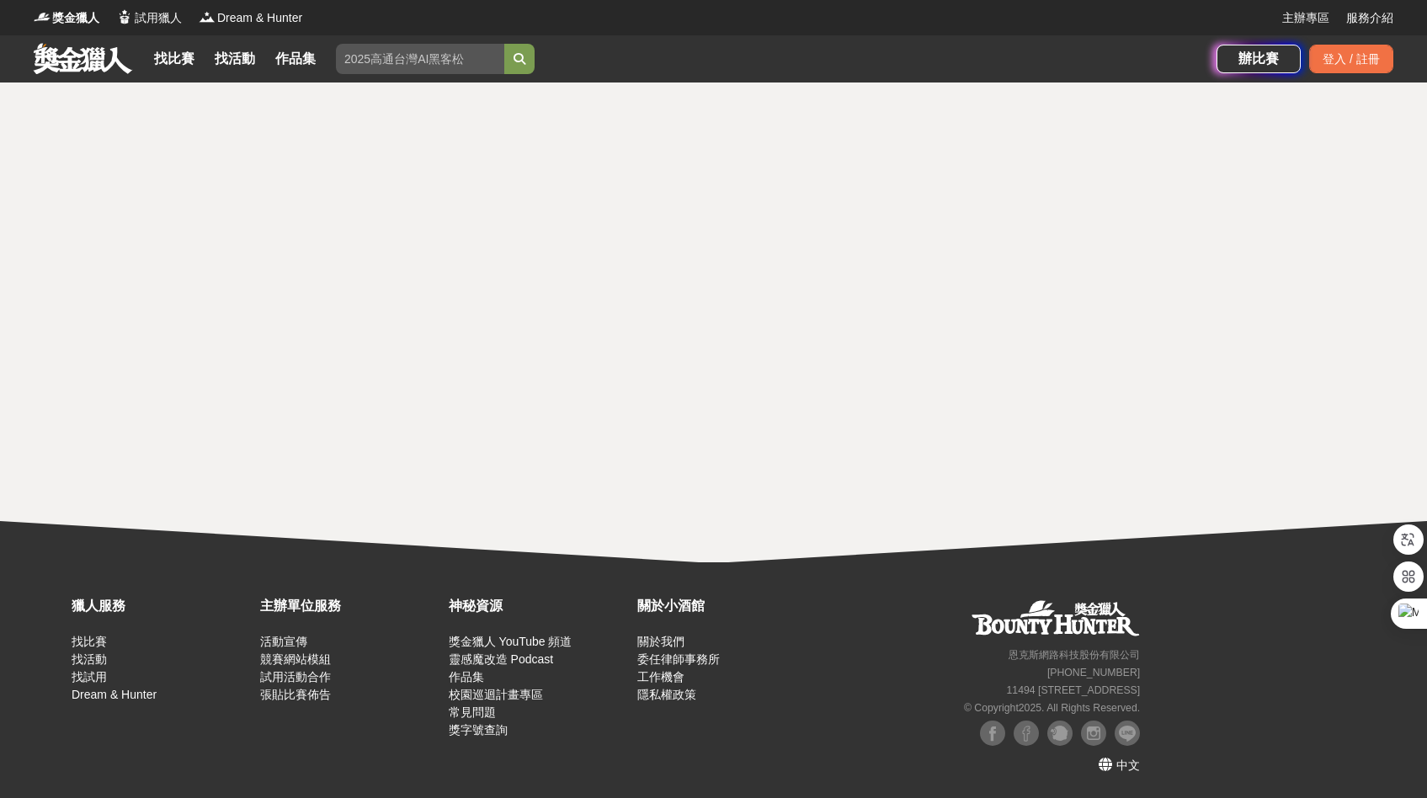
click at [623, 0] on html "獎金獵人 試用獵人 Dream & Hunter 主辦專區 服務介紹 找比賽 找活動 作品集 辦比賽 登入 / 註冊 獵人服務 找比賽 找活動 找試用 Dre…" at bounding box center [713, 0] width 1427 height 0
